Goal: Ask a question

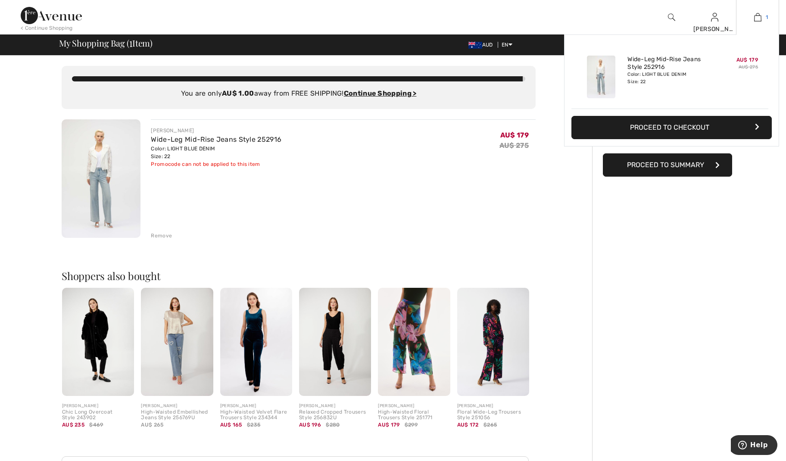
click at [755, 14] on img at bounding box center [757, 17] width 7 height 10
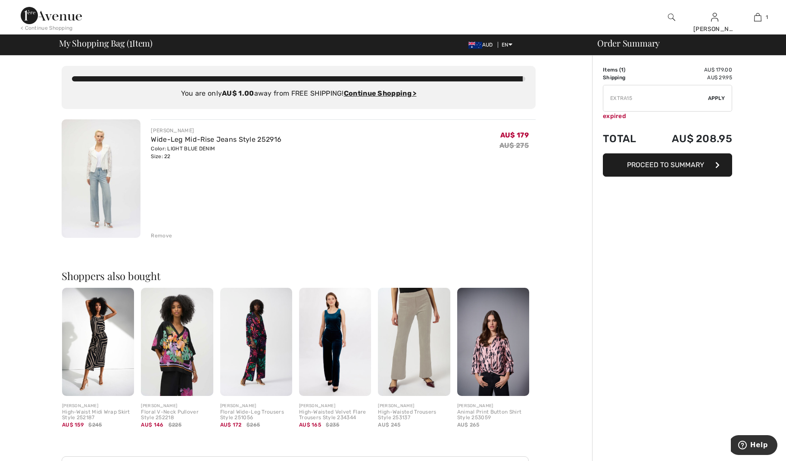
click at [45, 26] on div "< Continue Shopping" at bounding box center [47, 28] width 52 height 8
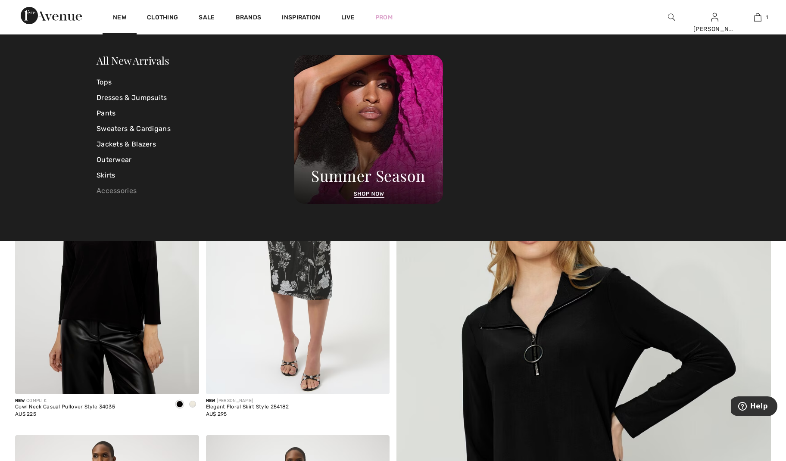
click at [112, 192] on link "Accessories" at bounding box center [196, 191] width 198 height 16
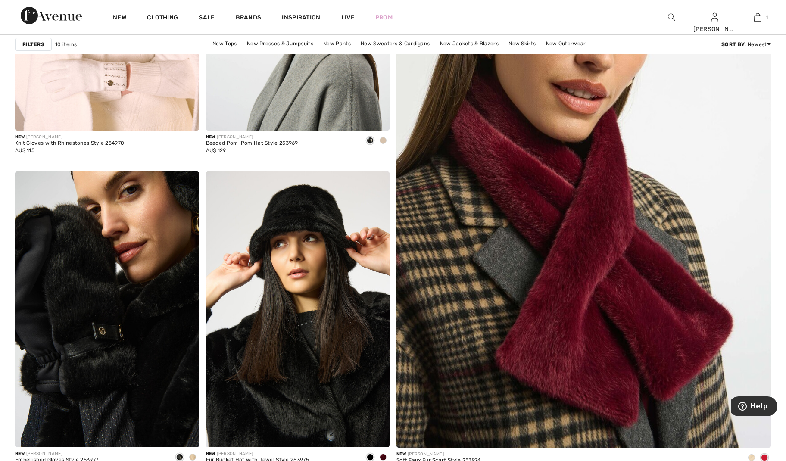
scroll to position [259, 0]
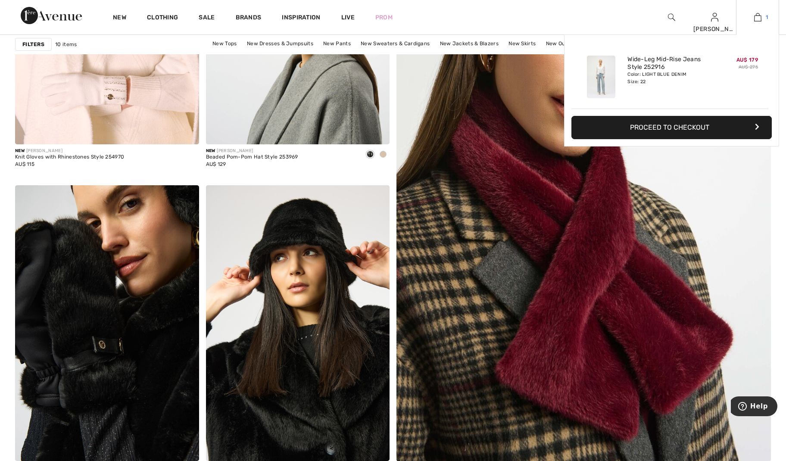
click at [759, 15] on img at bounding box center [757, 17] width 7 height 10
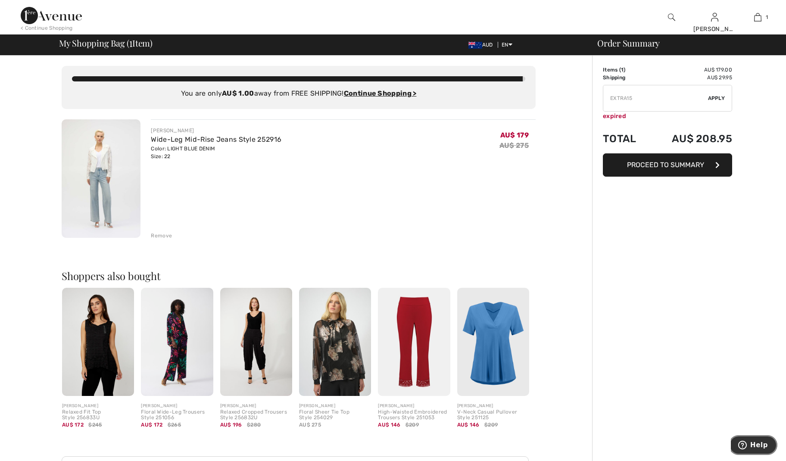
click at [764, 444] on span "Help" at bounding box center [759, 445] width 18 height 8
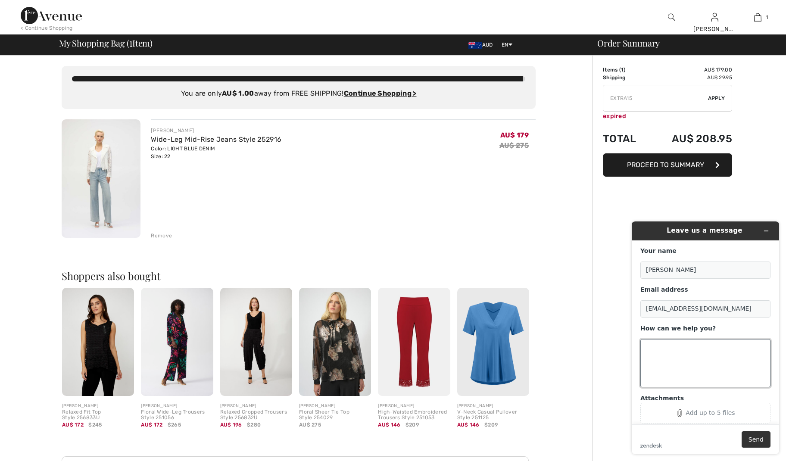
click at [681, 352] on textarea "How can we help you?" at bounding box center [705, 363] width 130 height 48
type textarea "It says I am only $1 away from free shipping however there is nothing else I ne…"
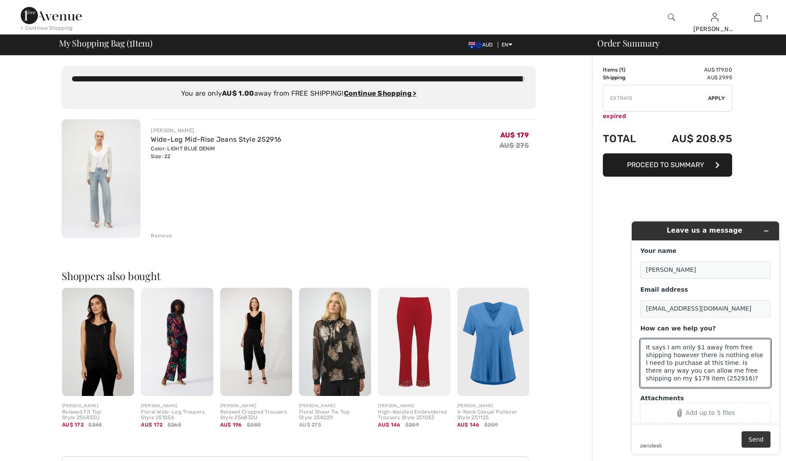
click at [754, 438] on button "Send" at bounding box center [756, 439] width 29 height 16
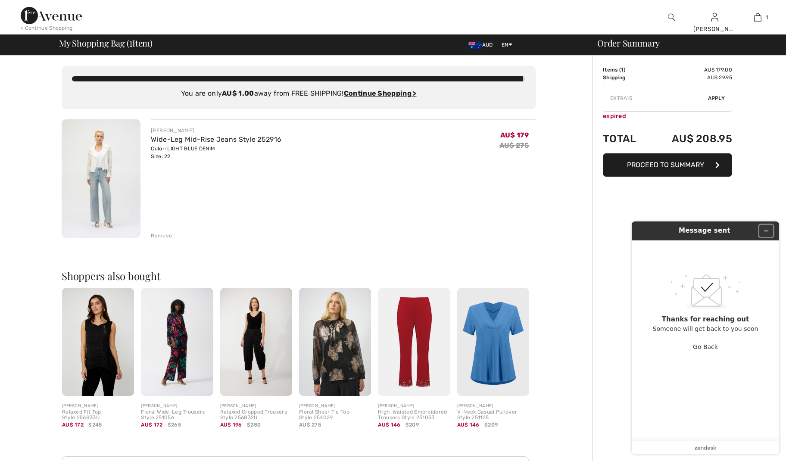
click at [767, 229] on icon "Minimize widget" at bounding box center [766, 231] width 6 height 6
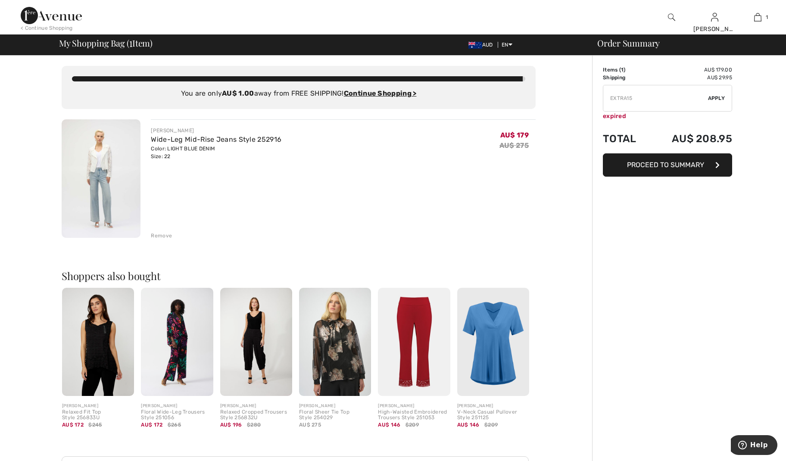
click at [165, 329] on img at bounding box center [177, 342] width 72 height 108
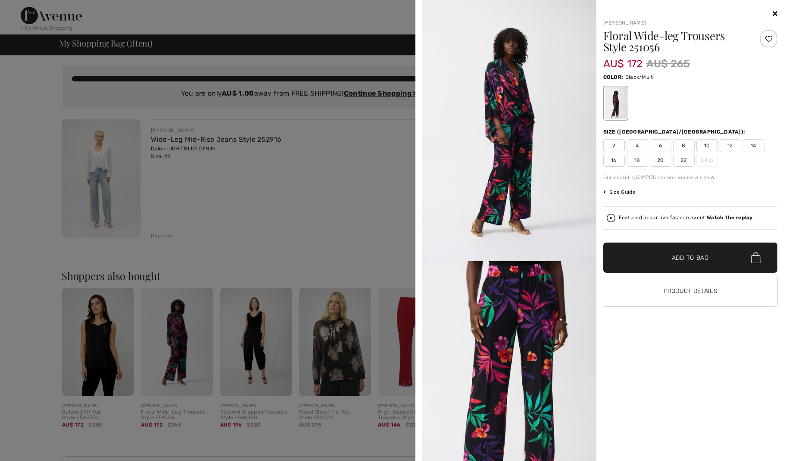
click at [620, 193] on span "Size Guide" at bounding box center [619, 192] width 32 height 8
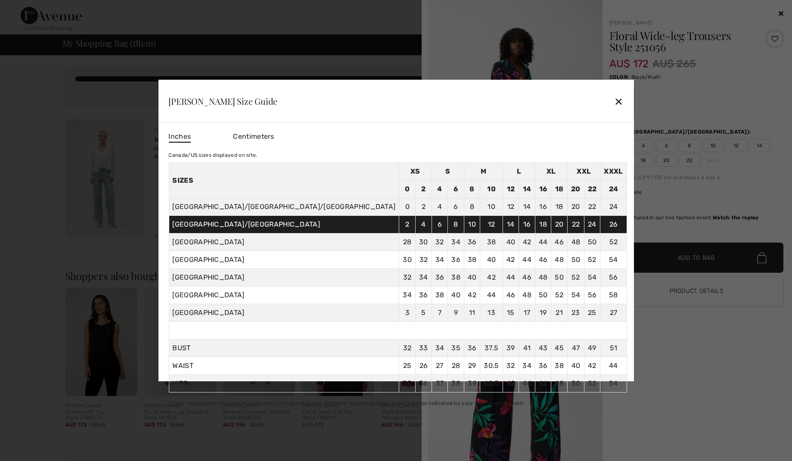
click at [274, 139] on span "Centimeters" at bounding box center [253, 136] width 41 height 8
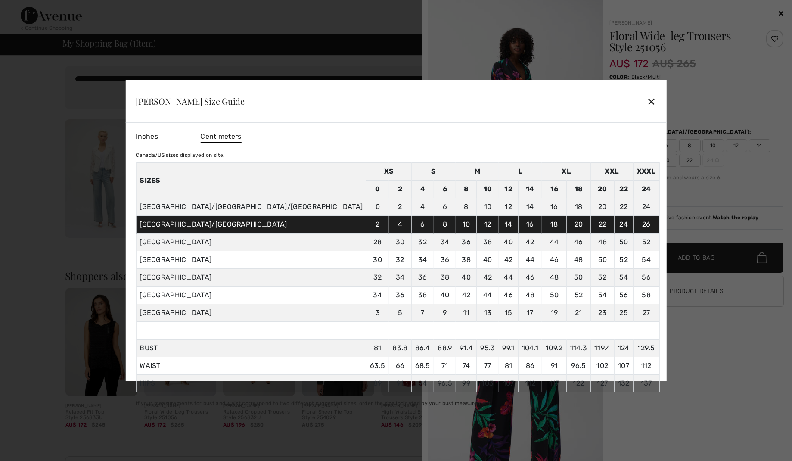
click at [327, 326] on td at bounding box center [398, 331] width 524 height 18
click at [647, 102] on div "✕" at bounding box center [651, 101] width 9 height 18
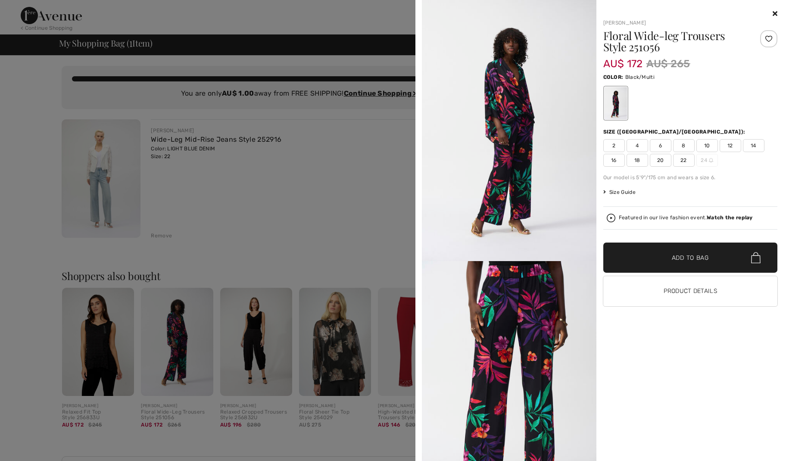
click at [772, 12] on div at bounding box center [690, 14] width 175 height 10
